Goal: Task Accomplishment & Management: Manage account settings

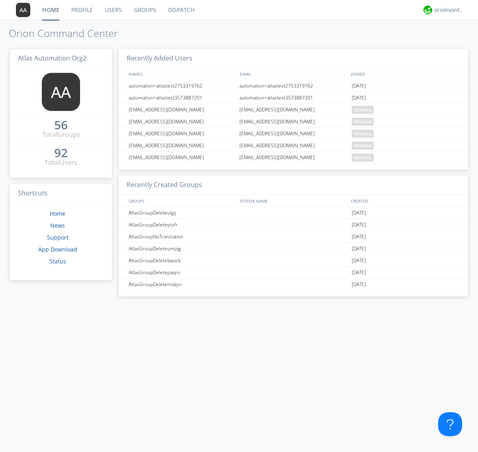
click at [144, 10] on link "Groups" at bounding box center [145, 10] width 34 height 20
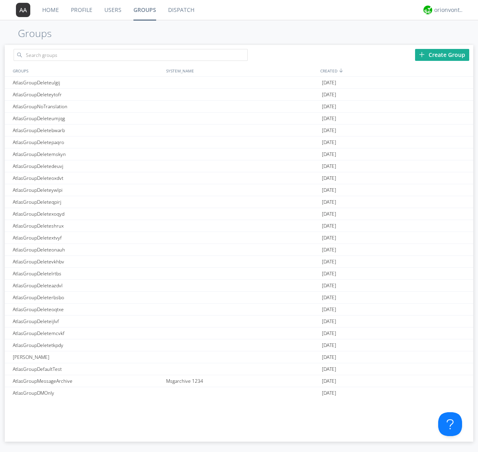
click at [442, 55] on div "Create Group" at bounding box center [442, 55] width 54 height 12
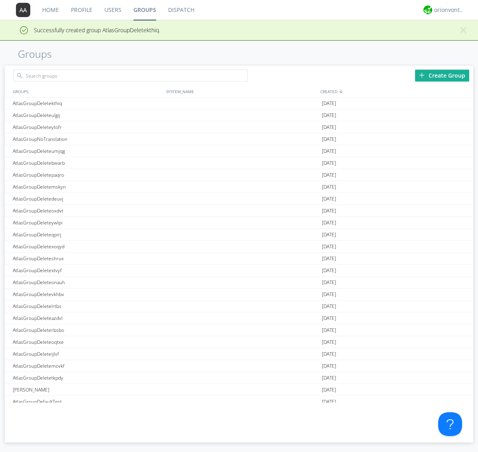
click at [144, 10] on link "Groups" at bounding box center [144, 10] width 35 height 20
type input "AtlasGroupDeletekthiq"
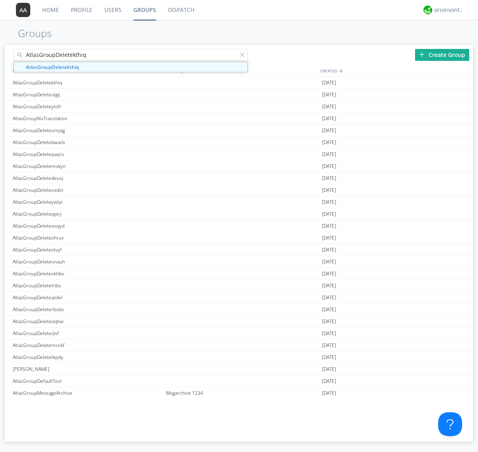
click at [112, 10] on link "Users" at bounding box center [112, 10] width 29 height 20
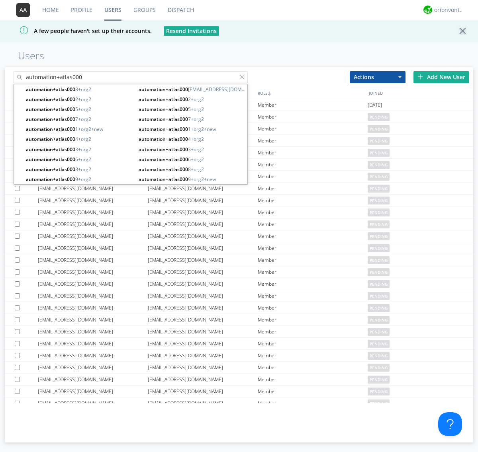
type input "automation+atlas000"
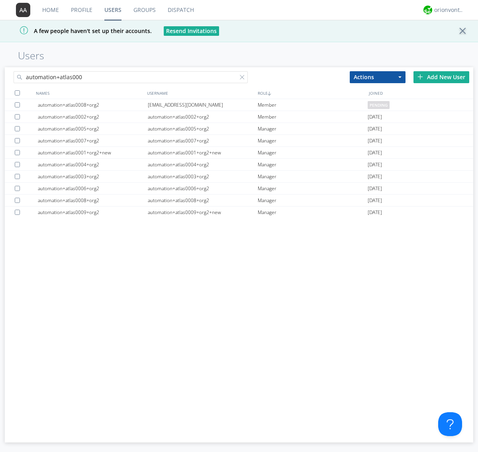
click at [17, 93] on div at bounding box center [17, 92] width 5 height 5
click at [377, 77] on button "Actions" at bounding box center [377, 77] width 56 height 12
click at [0, 0] on link "Add to Group" at bounding box center [0, 0] width 0 height 0
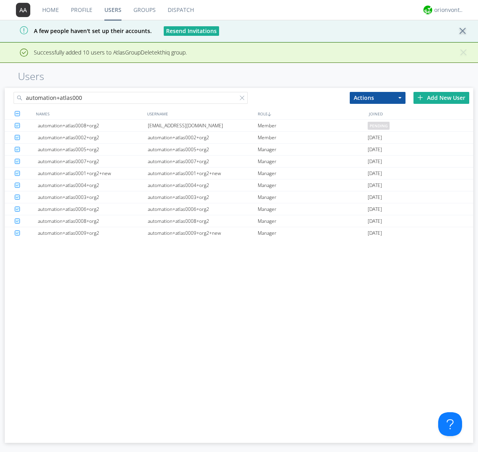
click at [144, 10] on link "Groups" at bounding box center [144, 10] width 34 height 20
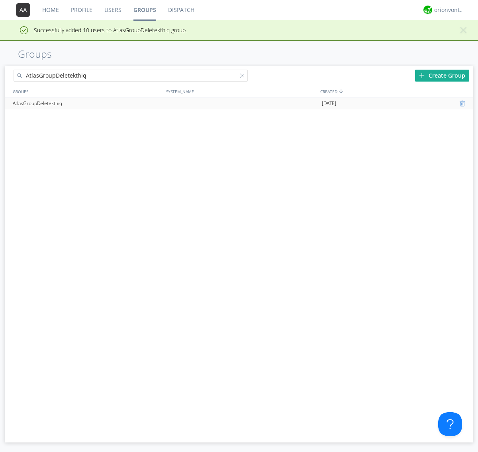
type input "AtlasGroupDeletekthiq"
click at [462, 103] on div at bounding box center [463, 103] width 8 height 6
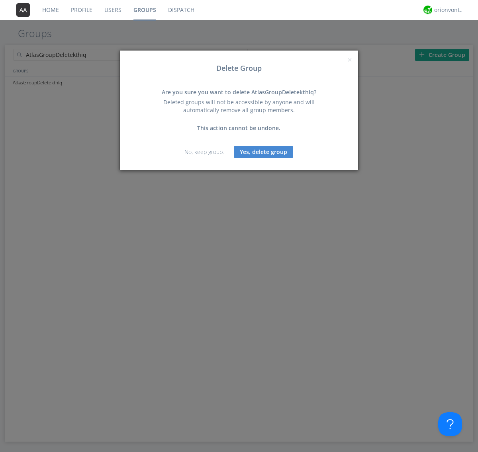
click at [263, 152] on button "Yes, delete group" at bounding box center [263, 152] width 59 height 12
